Goal: Information Seeking & Learning: Understand process/instructions

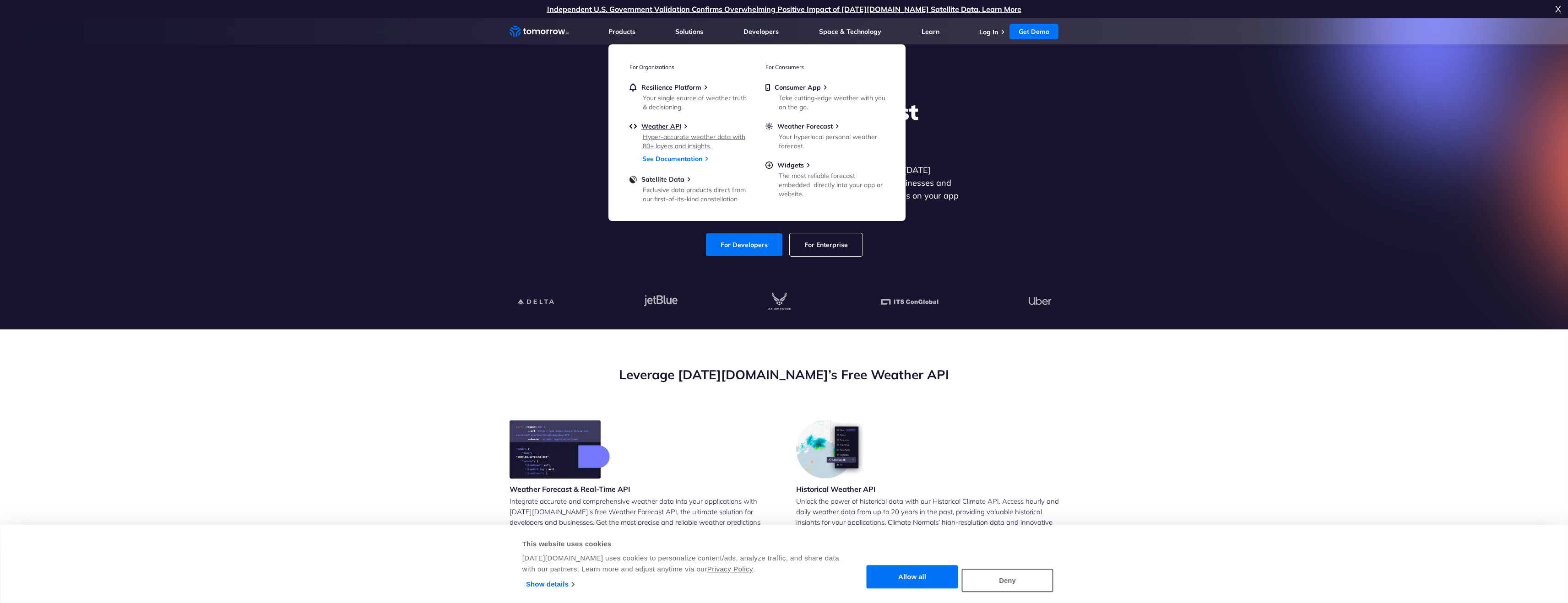
click at [663, 130] on link "Weather API Hyper-accurate weather data with 80+ layers and insights." at bounding box center [689, 135] width 119 height 26
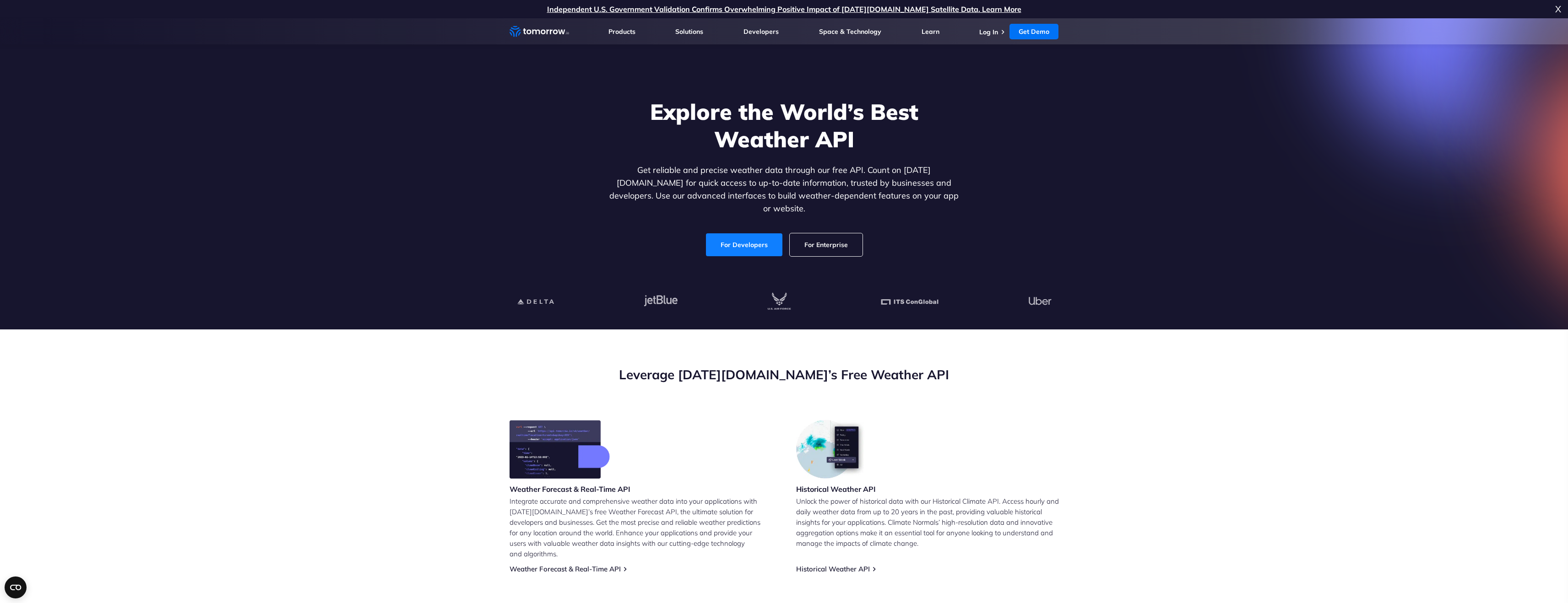
click at [736, 237] on link "For Developers" at bounding box center [743, 244] width 77 height 23
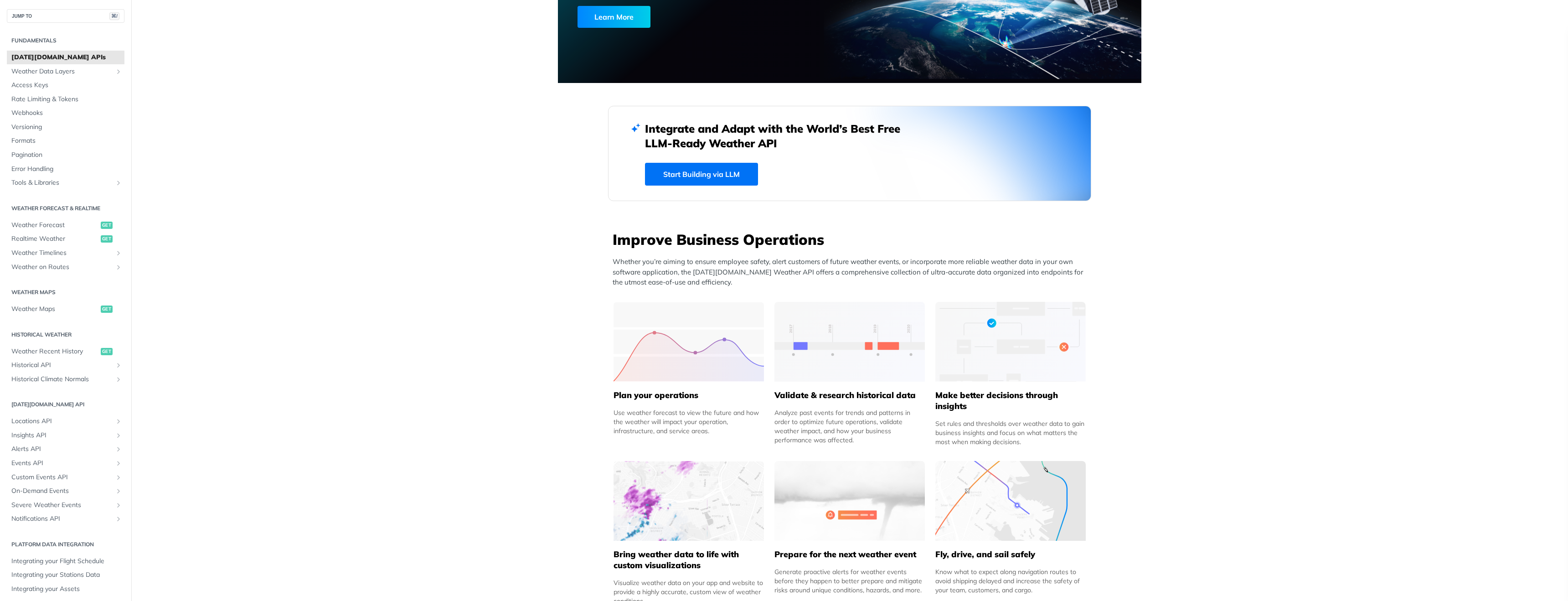
scroll to position [156, 0]
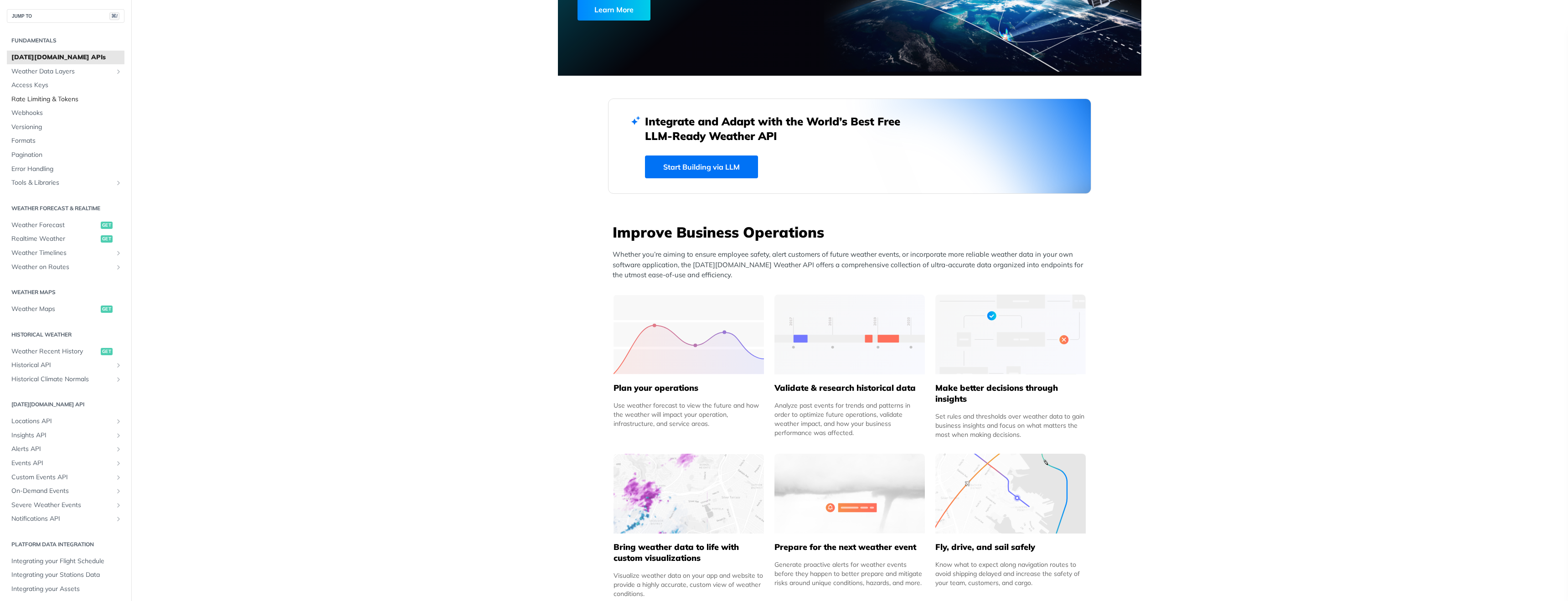
click at [58, 96] on span "Rate Limiting & Tokens" at bounding box center [67, 99] width 111 height 9
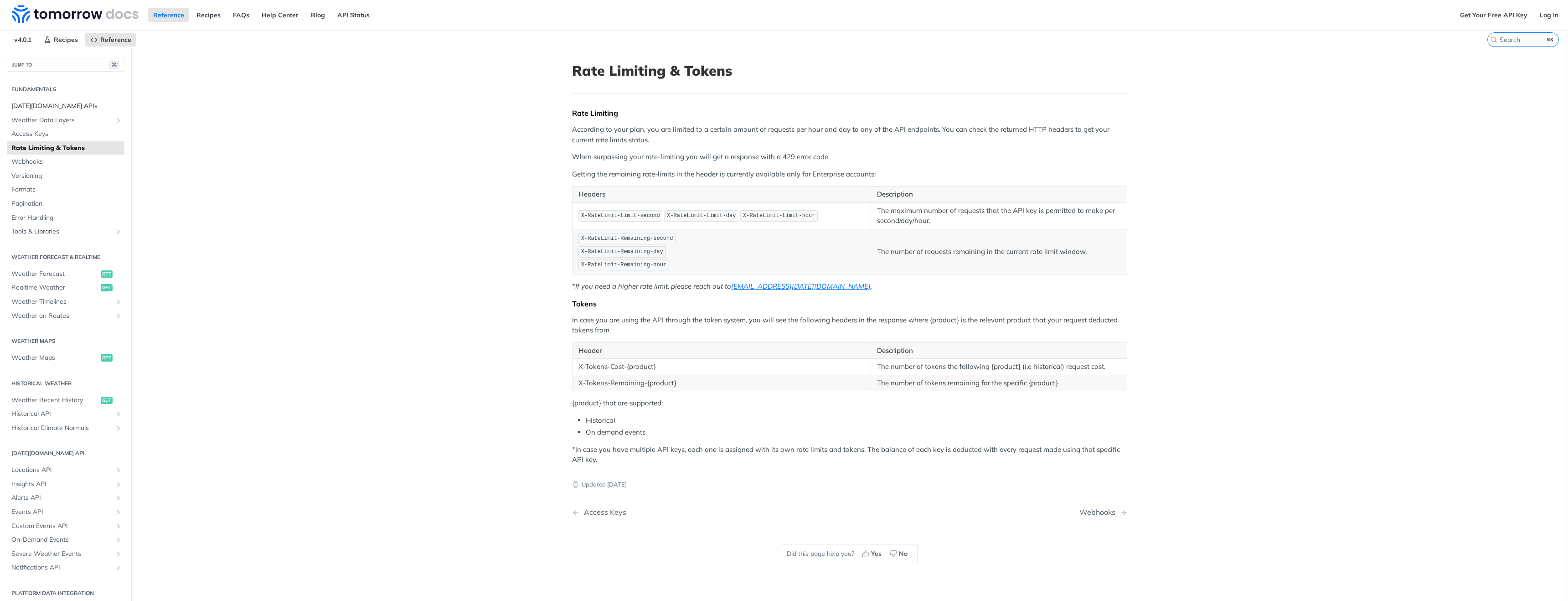
click at [50, 109] on span "Tomorrow.io APIs" at bounding box center [67, 106] width 111 height 9
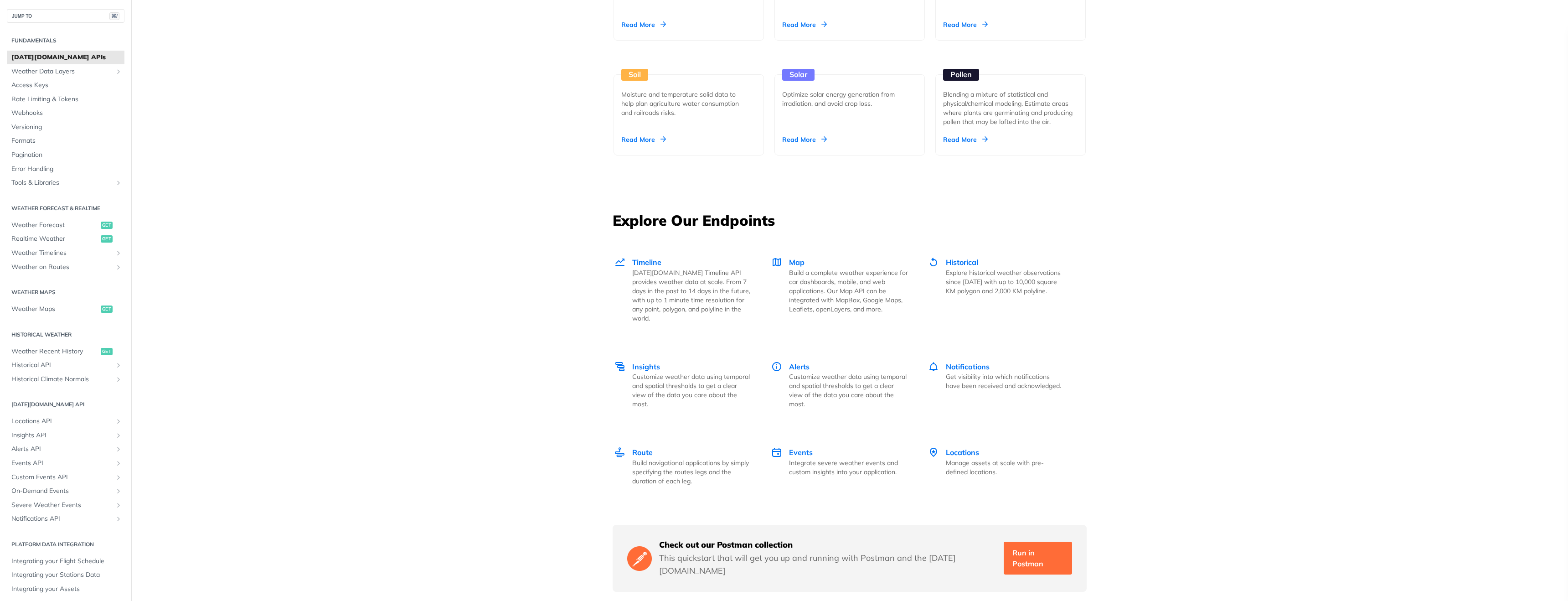
scroll to position [1061, 0]
